Goal: Find specific page/section: Find specific page/section

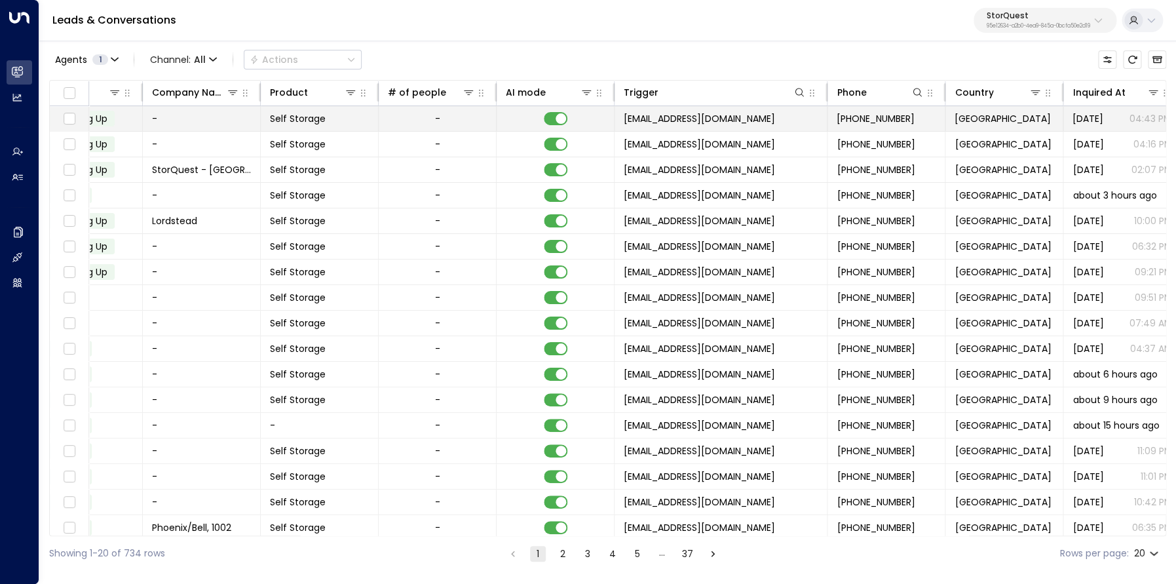
scroll to position [0, 553]
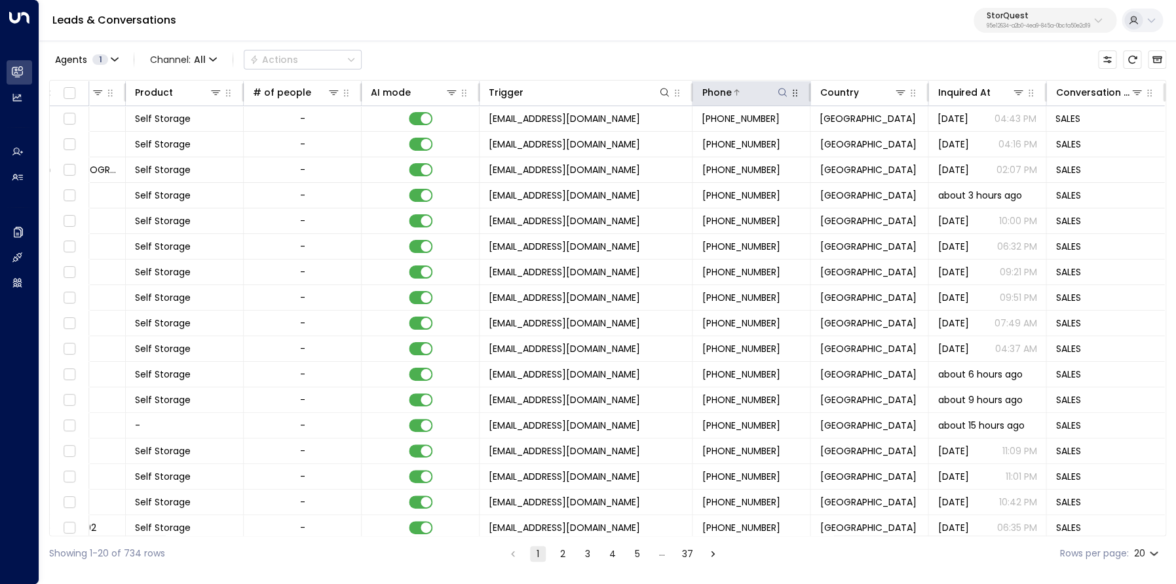
click at [780, 95] on icon at bounding box center [782, 92] width 10 height 10
type input "**********"
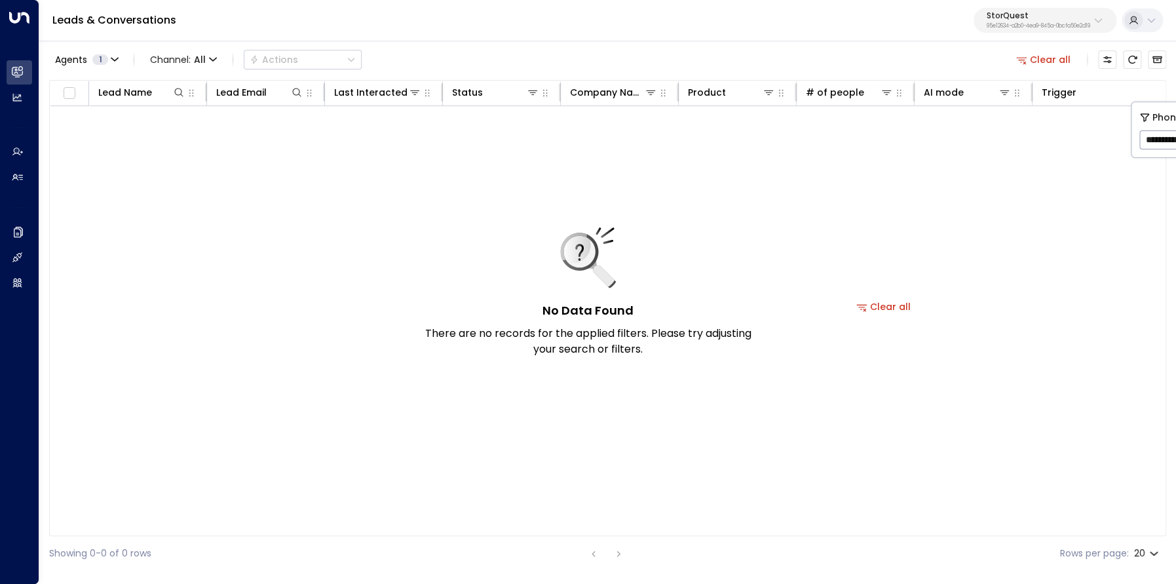
click at [1045, 61] on button "Clear all" at bounding box center [1044, 59] width 66 height 18
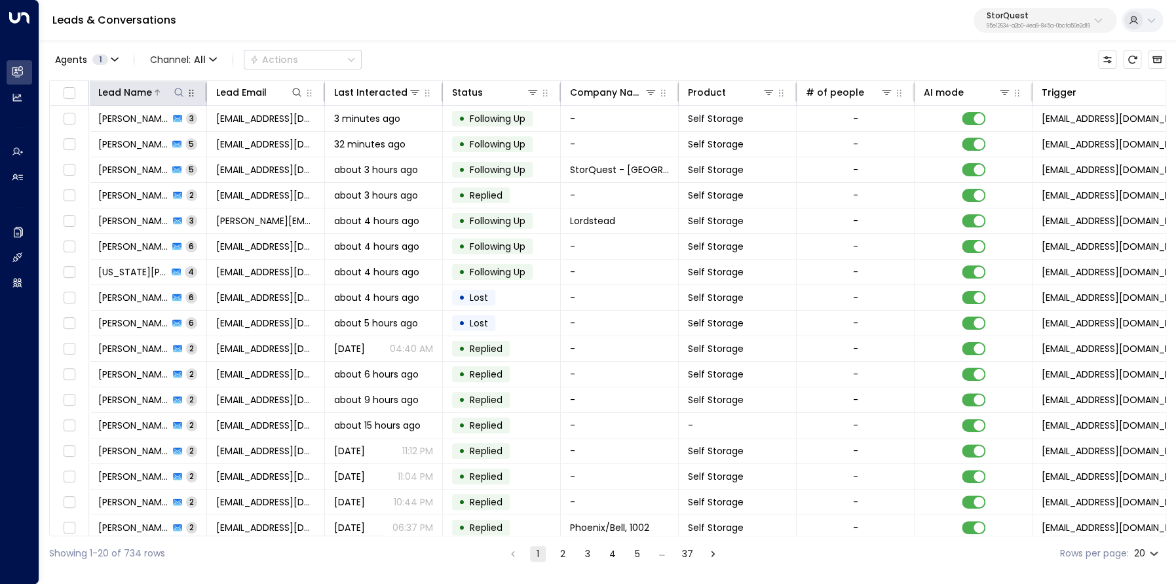
click at [184, 94] on icon at bounding box center [179, 92] width 10 height 10
type input "*******"
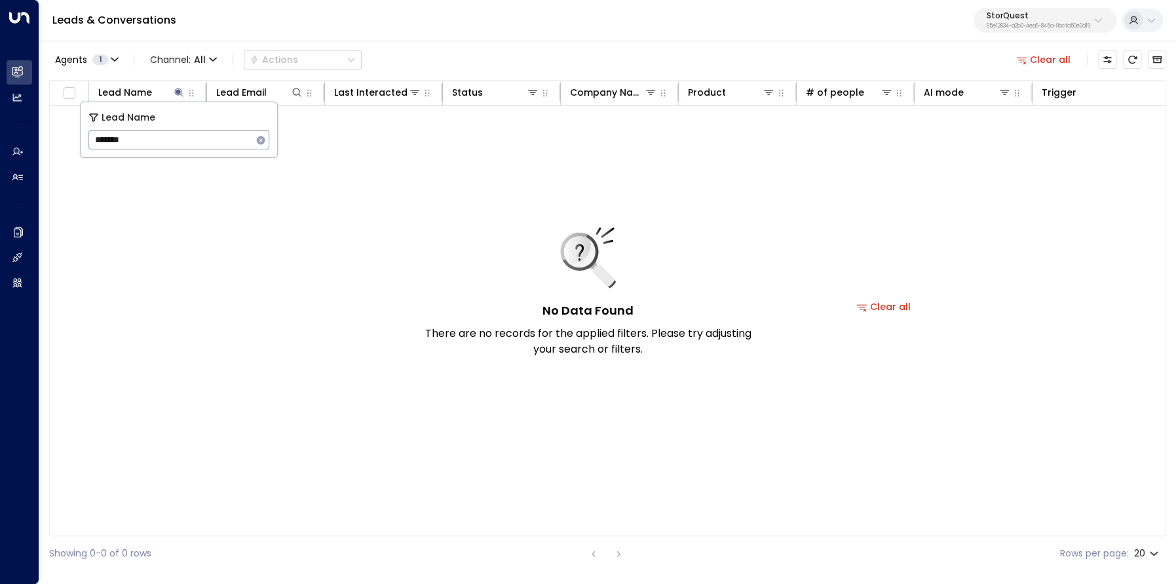
click at [278, 244] on div "No Data Found There are no records for the applied filters. Please try adjustin…" at bounding box center [884, 306] width 1668 height 400
click at [1058, 64] on button "Clear all" at bounding box center [1044, 59] width 66 height 18
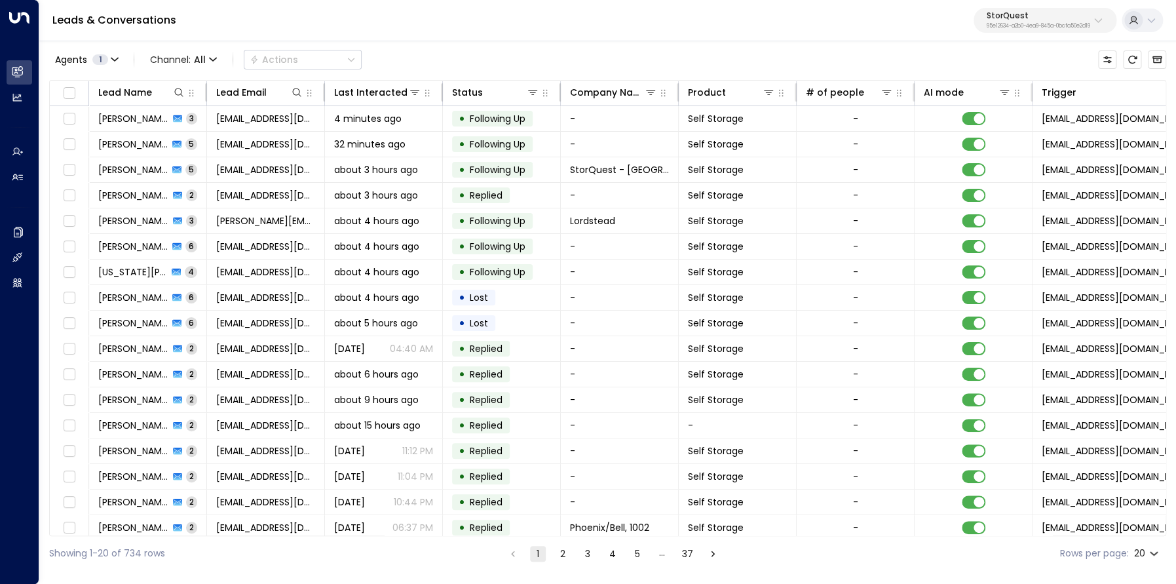
click at [992, 20] on p "StorQuest" at bounding box center [1039, 16] width 104 height 8
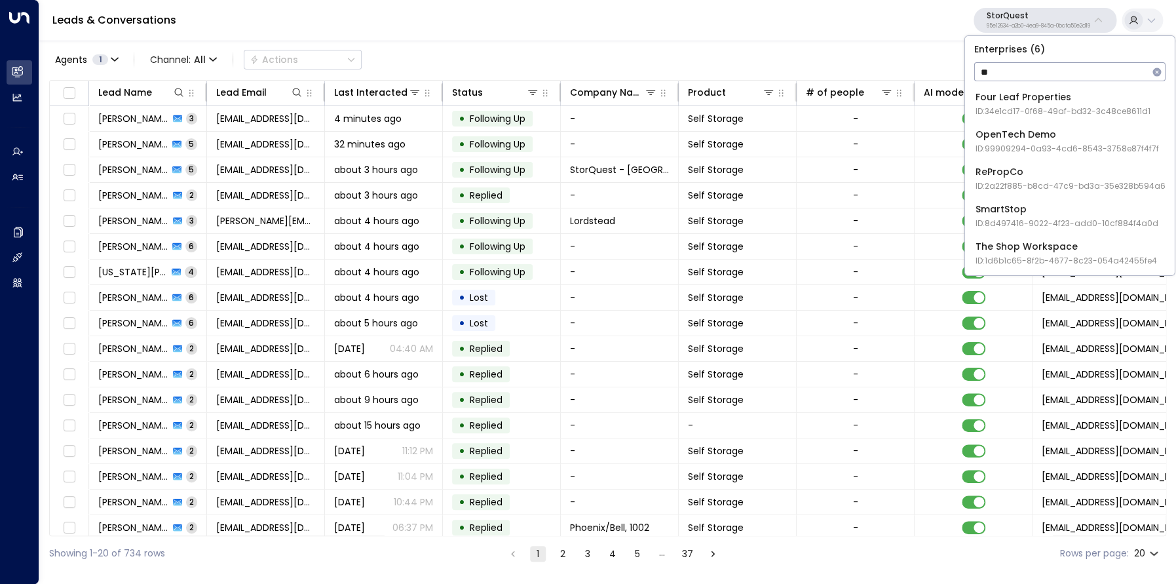
type input "**"
click at [1010, 132] on div "OpenTech Demo ID: 99909294-0a93-4cd6-8543-3758e87f4f7f" at bounding box center [1068, 141] width 184 height 27
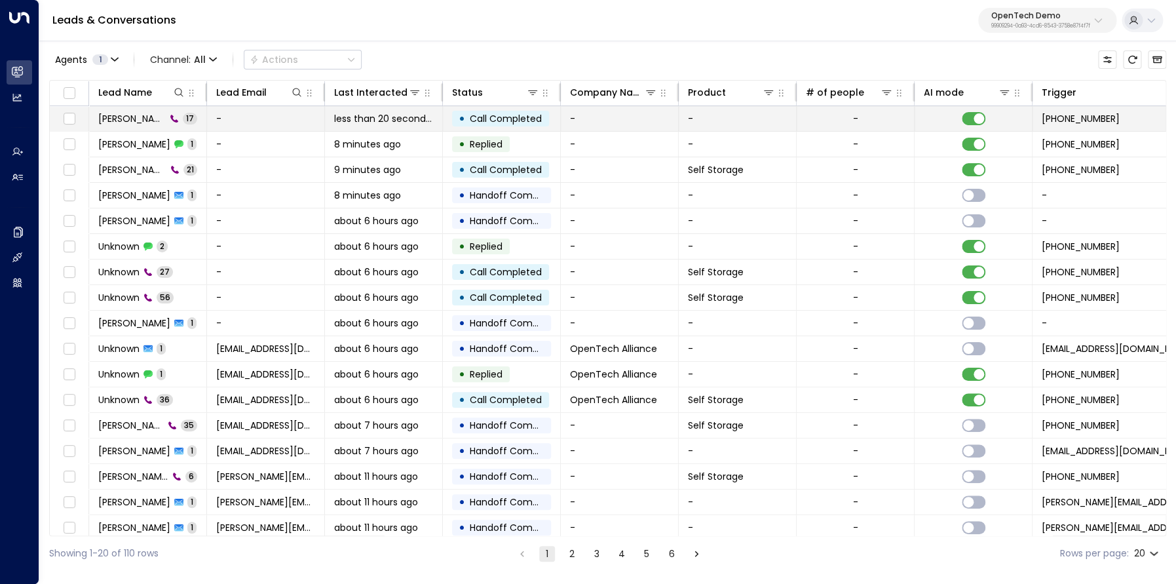
click at [135, 119] on span "[PERSON_NAME]" at bounding box center [132, 118] width 68 height 13
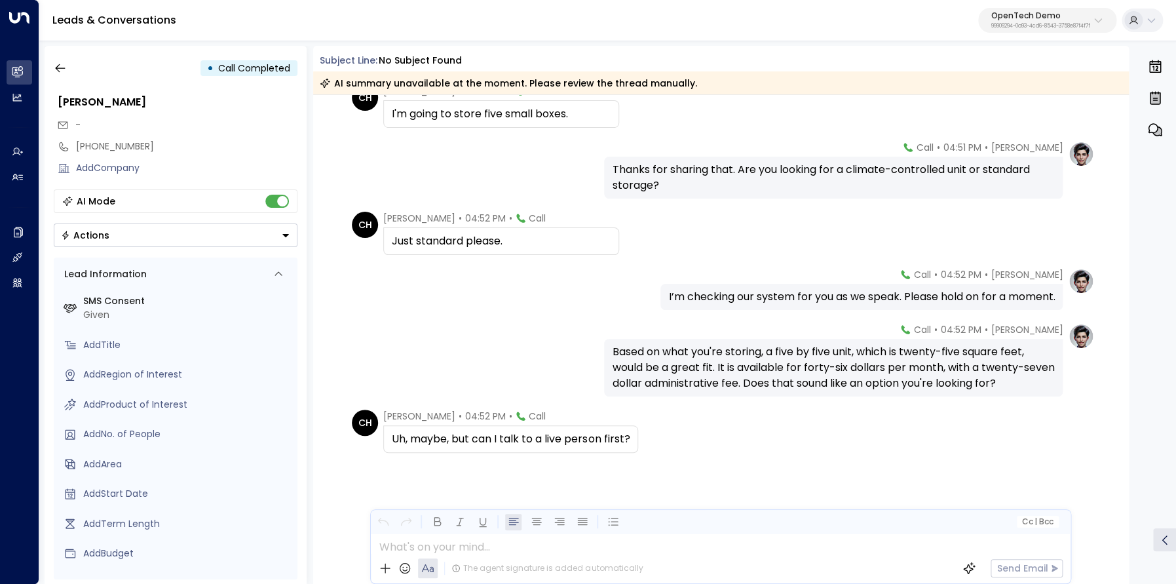
scroll to position [744, 0]
click at [66, 72] on icon "button" at bounding box center [60, 68] width 13 height 13
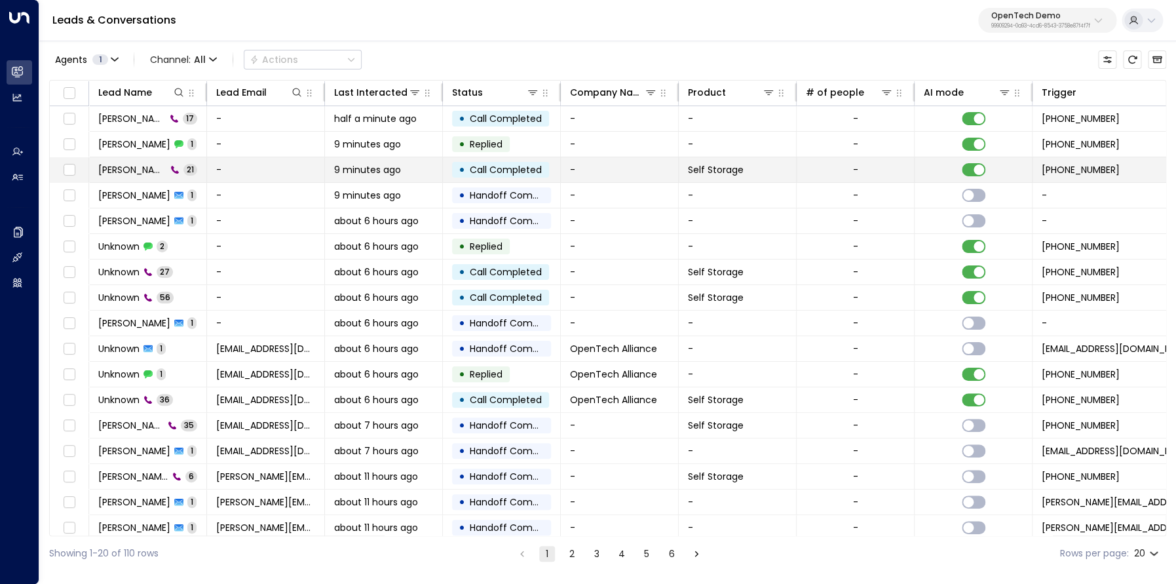
click at [153, 171] on span "[PERSON_NAME]" at bounding box center [132, 169] width 68 height 13
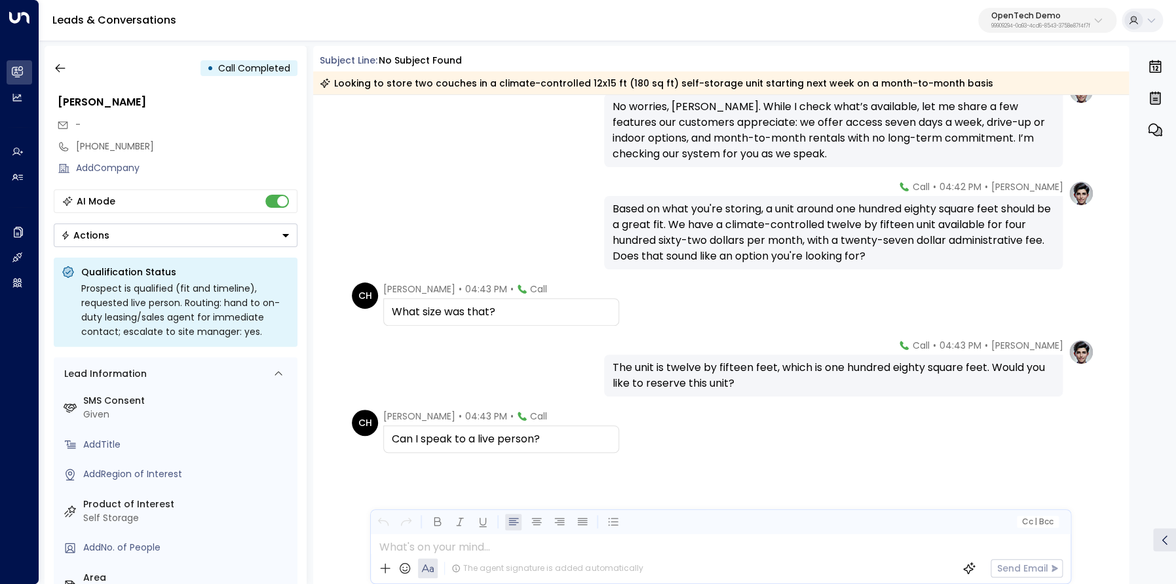
scroll to position [1030, 0]
click at [62, 62] on icon "button" at bounding box center [60, 68] width 13 height 13
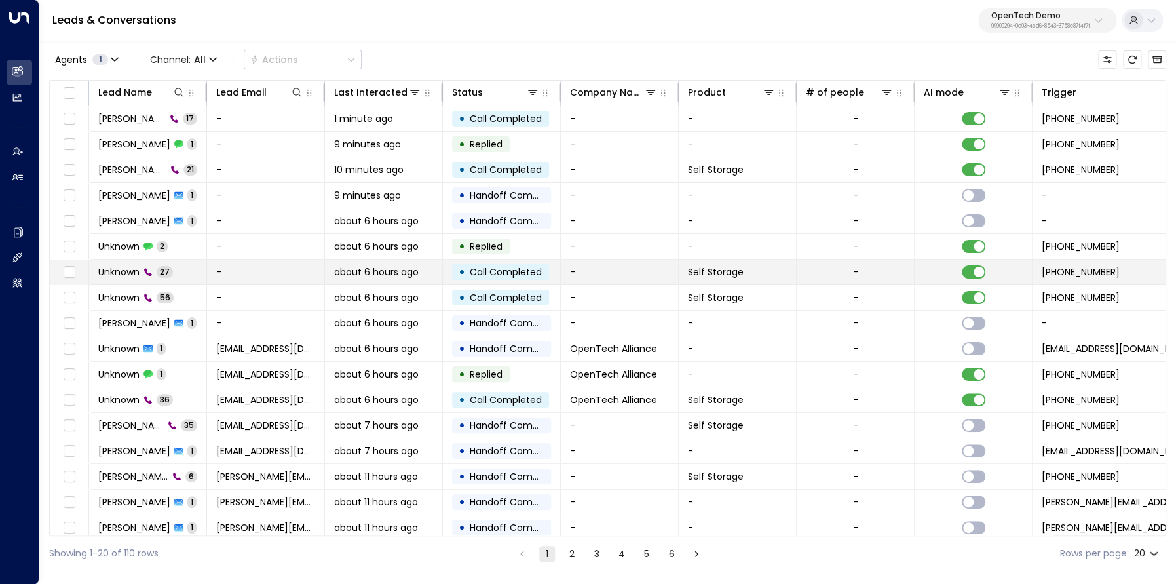
click at [139, 273] on span "Unknown" at bounding box center [118, 271] width 41 height 13
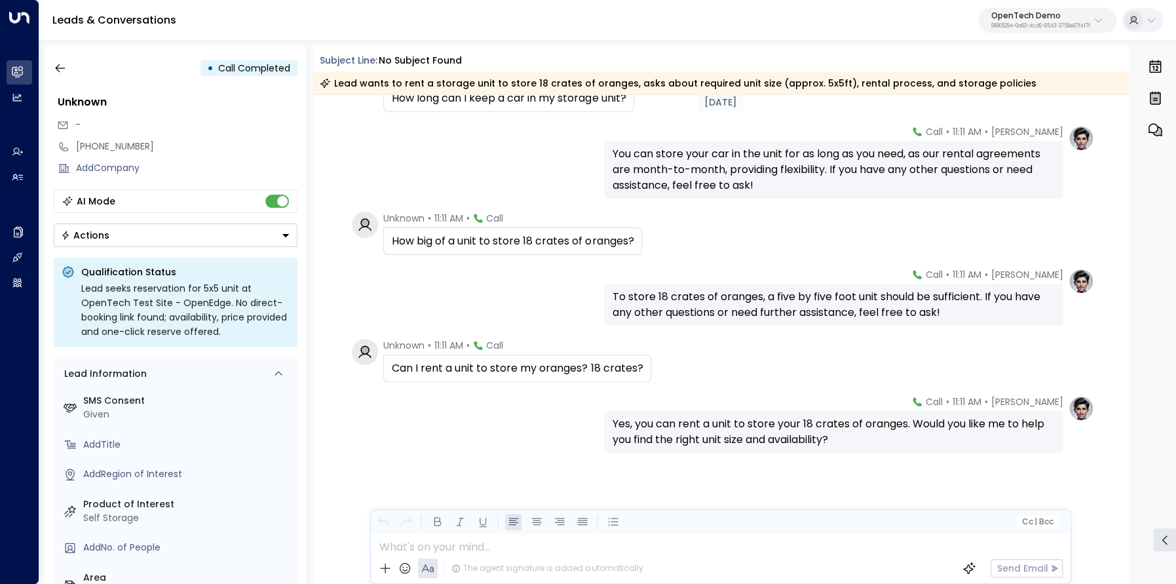
scroll to position [1505, 0]
click at [60, 73] on icon "button" at bounding box center [60, 68] width 13 height 13
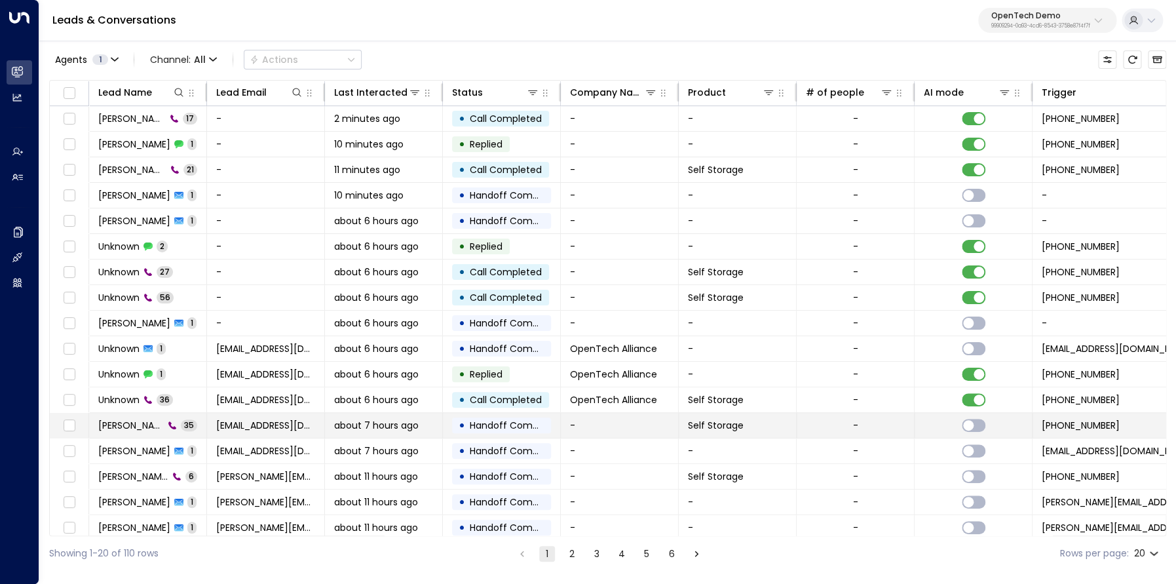
click at [155, 425] on div "[PERSON_NAME] 35" at bounding box center [147, 425] width 99 height 13
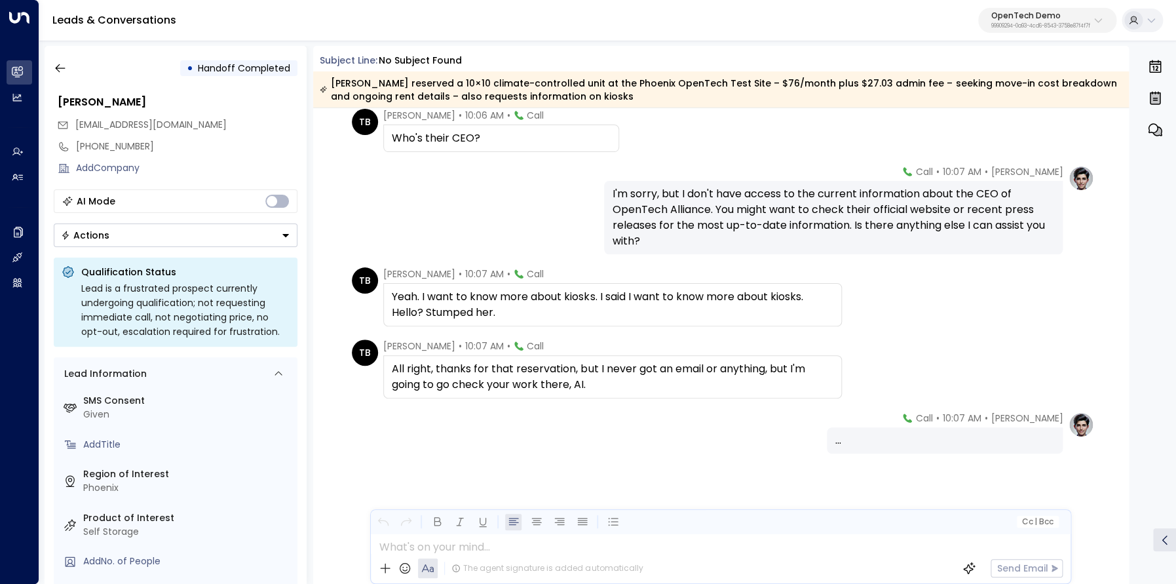
scroll to position [2059, 0]
click at [60, 71] on icon "button" at bounding box center [60, 68] width 13 height 13
